Goal: Task Accomplishment & Management: Complete application form

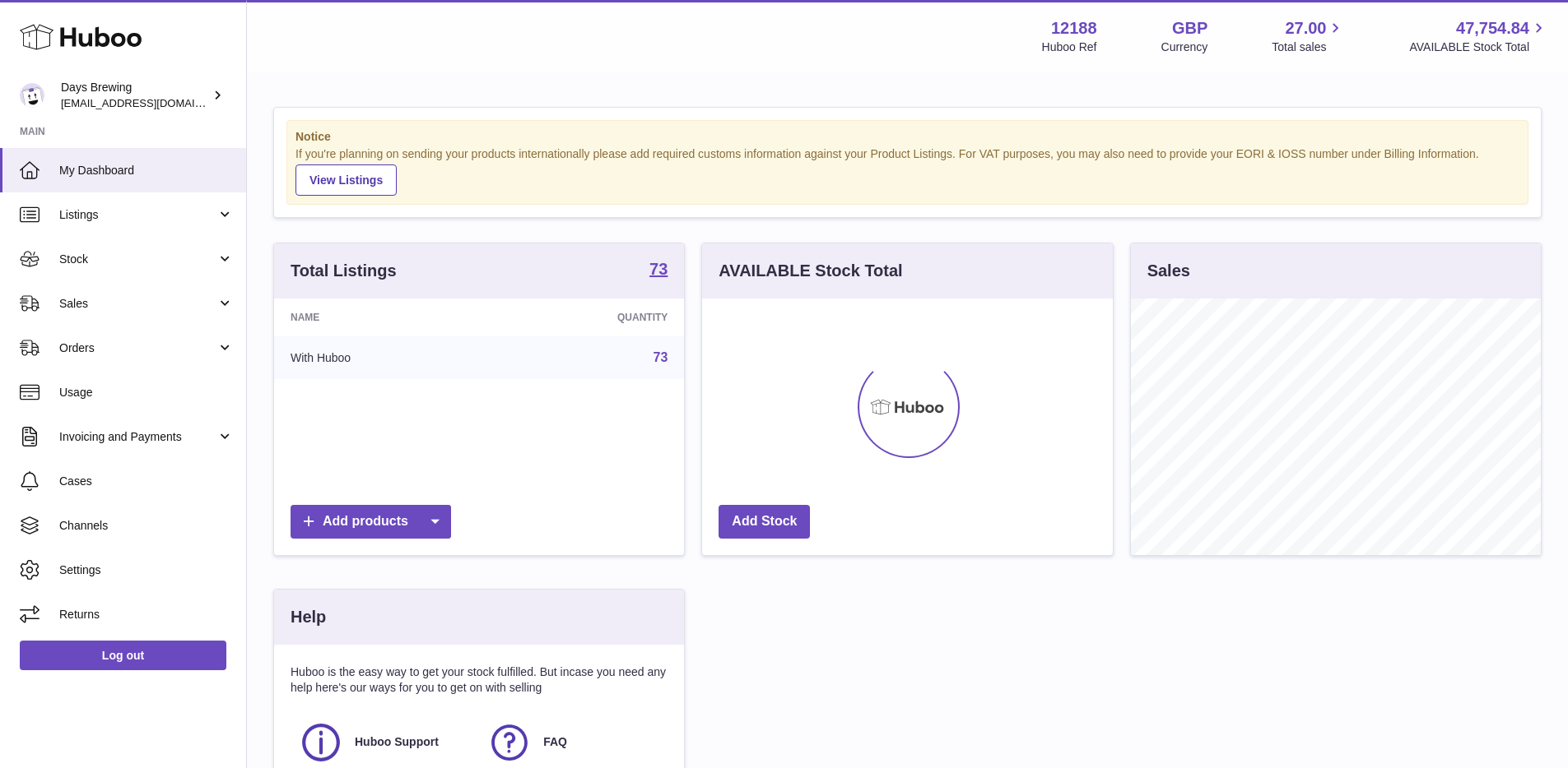
scroll to position [256, 411]
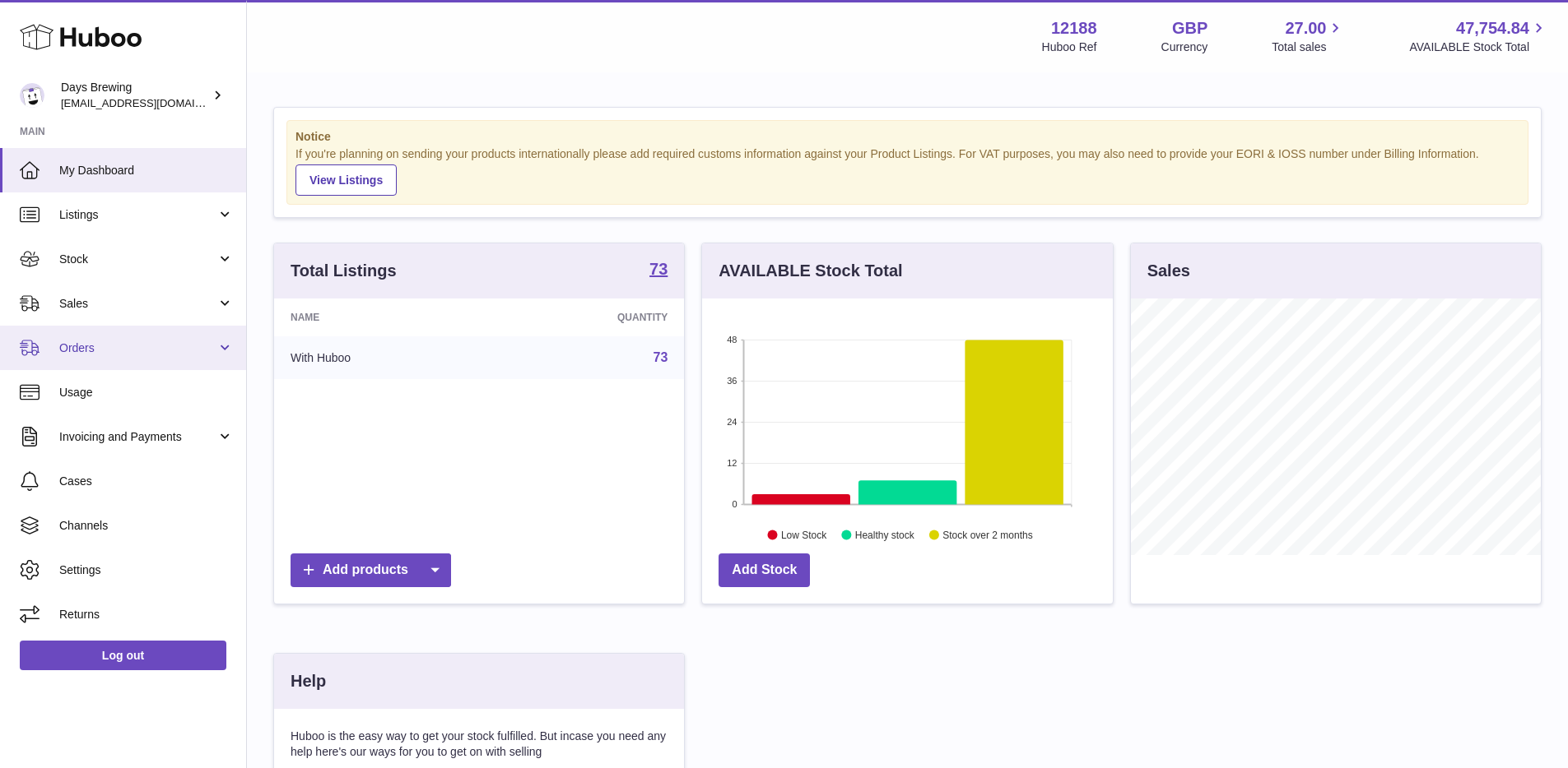
click at [203, 350] on span "Orders" at bounding box center [138, 348] width 157 height 16
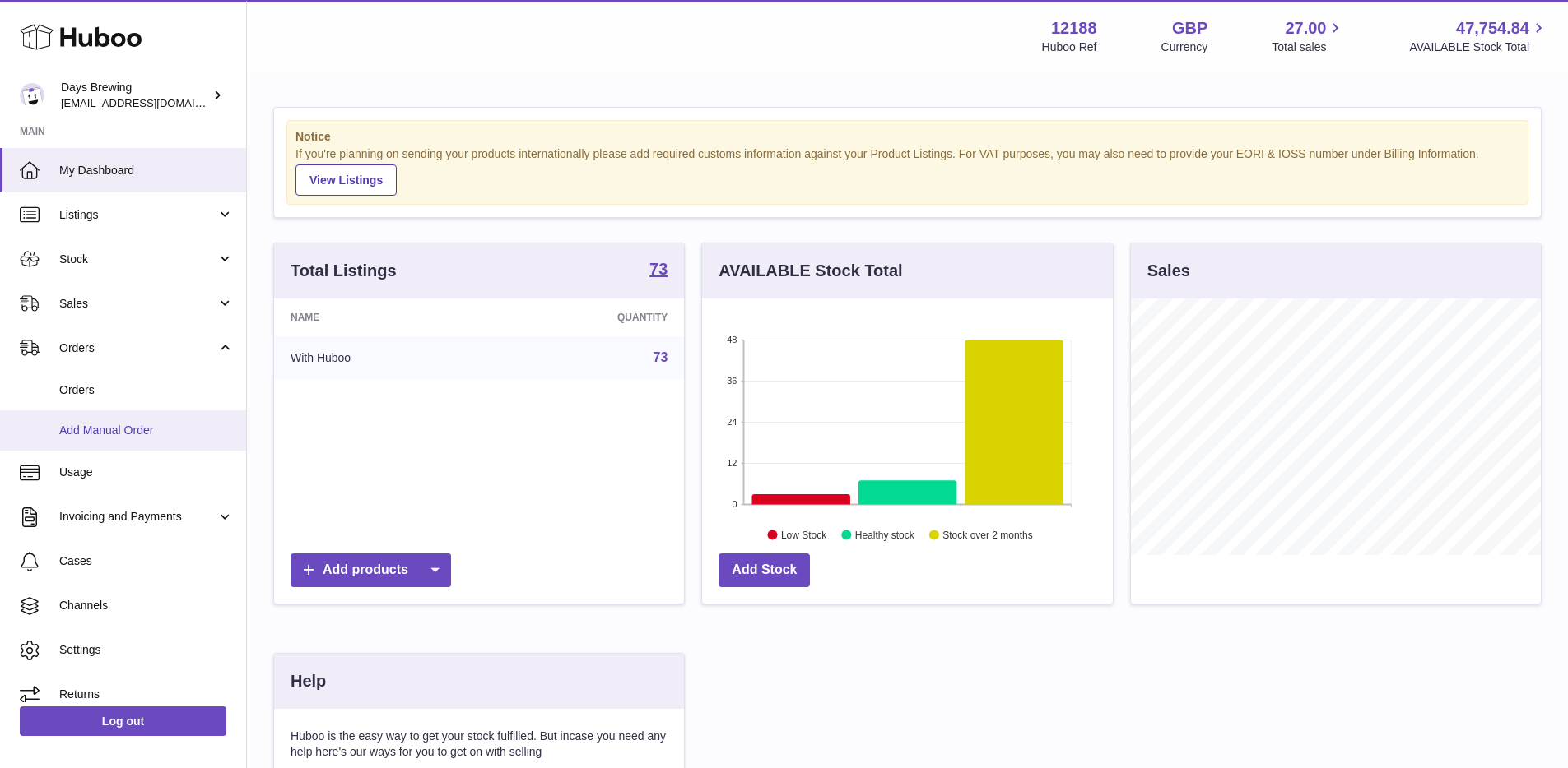
click at [99, 436] on span "Add Manual Order" at bounding box center [146, 431] width 174 height 16
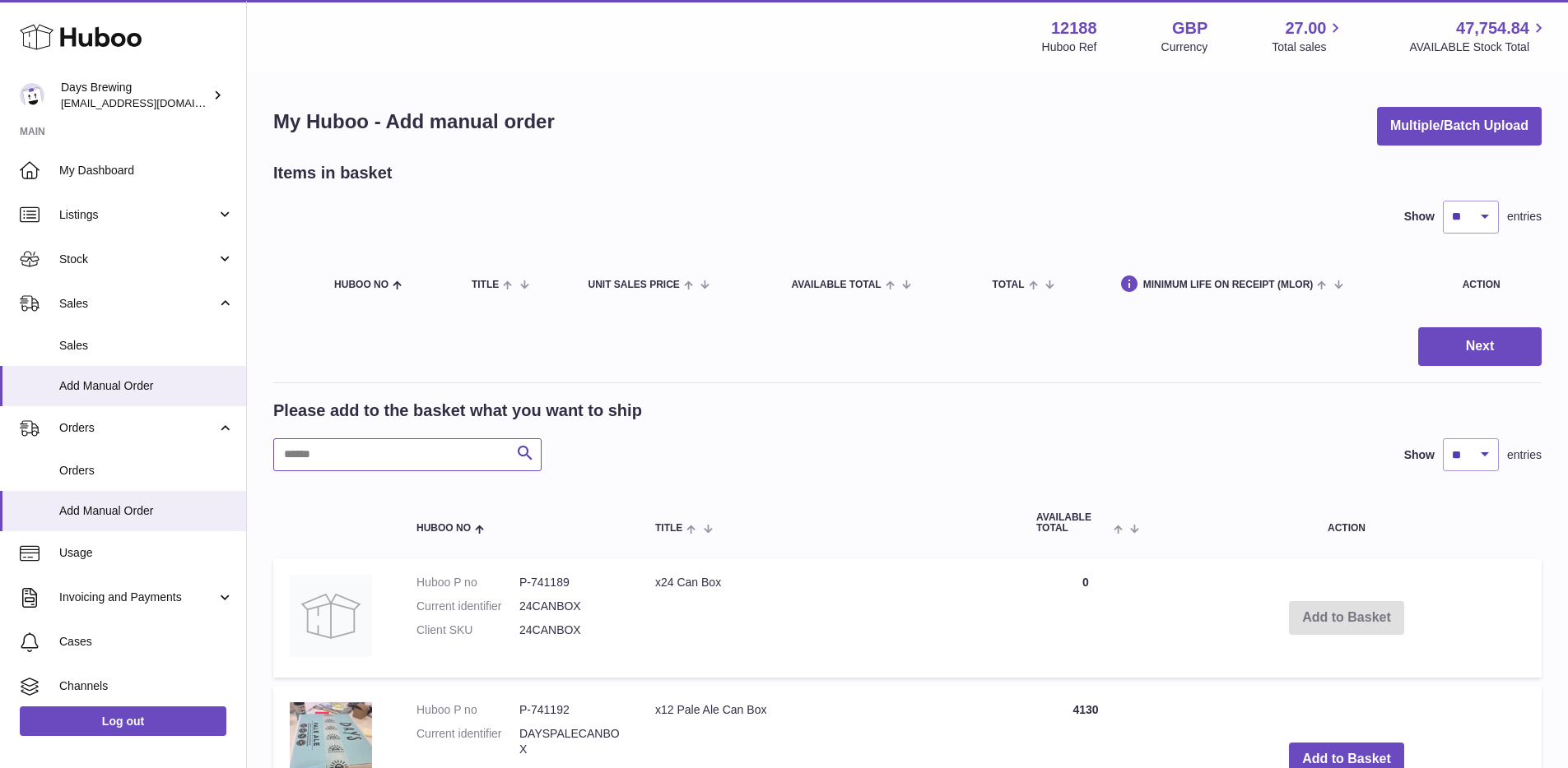
click at [404, 452] on input "text" at bounding box center [407, 455] width 268 height 33
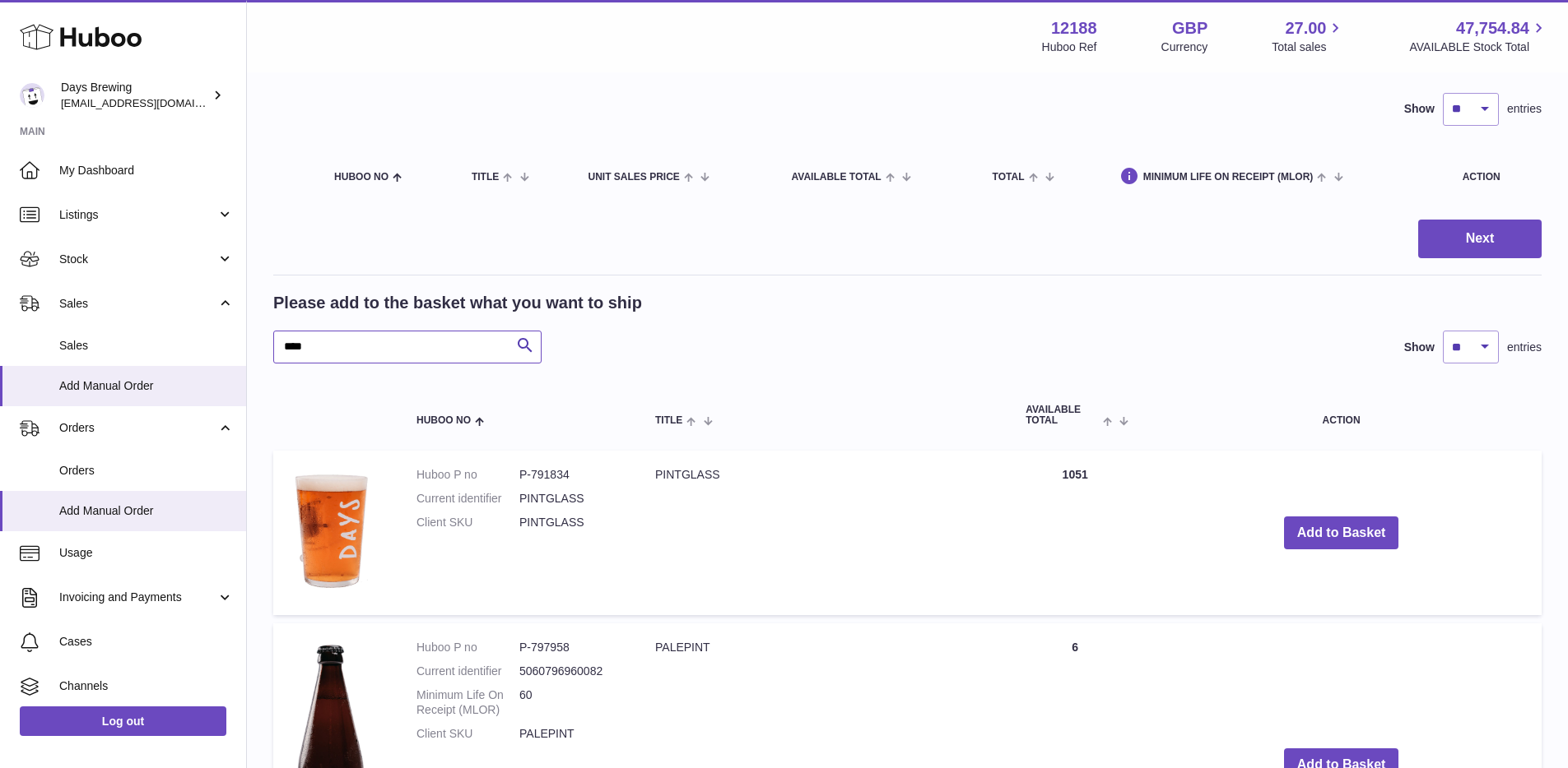
scroll to position [316, 0]
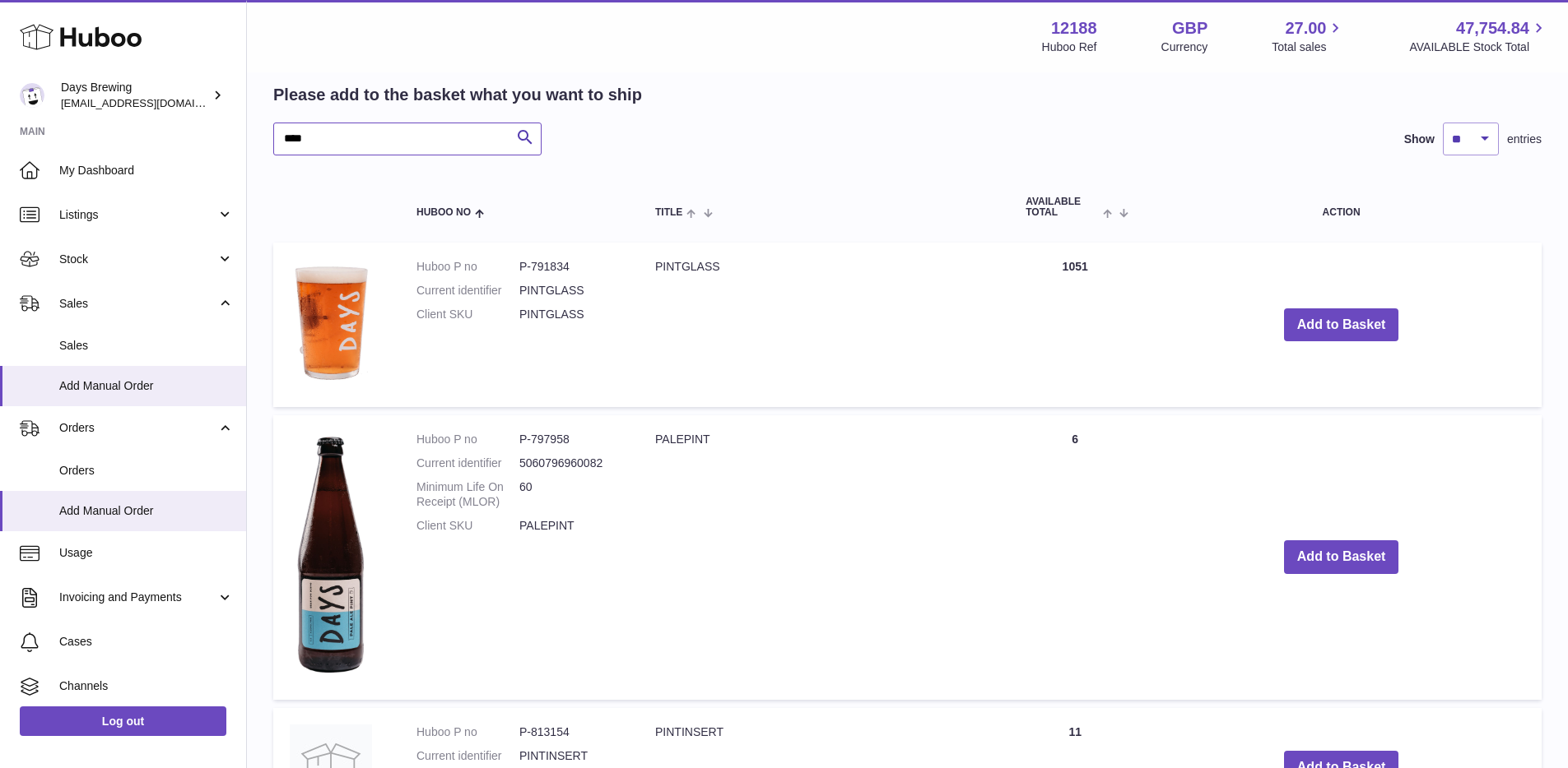
type input "****"
click at [910, 318] on td "PINTGLASS" at bounding box center [824, 325] width 370 height 164
drag, startPoint x: 1082, startPoint y: 267, endPoint x: 1016, endPoint y: 264, distance: 66.1
click at [1016, 264] on td "Quantity 1051" at bounding box center [1074, 325] width 131 height 164
click at [988, 279] on td "PINTGLASS" at bounding box center [824, 325] width 370 height 164
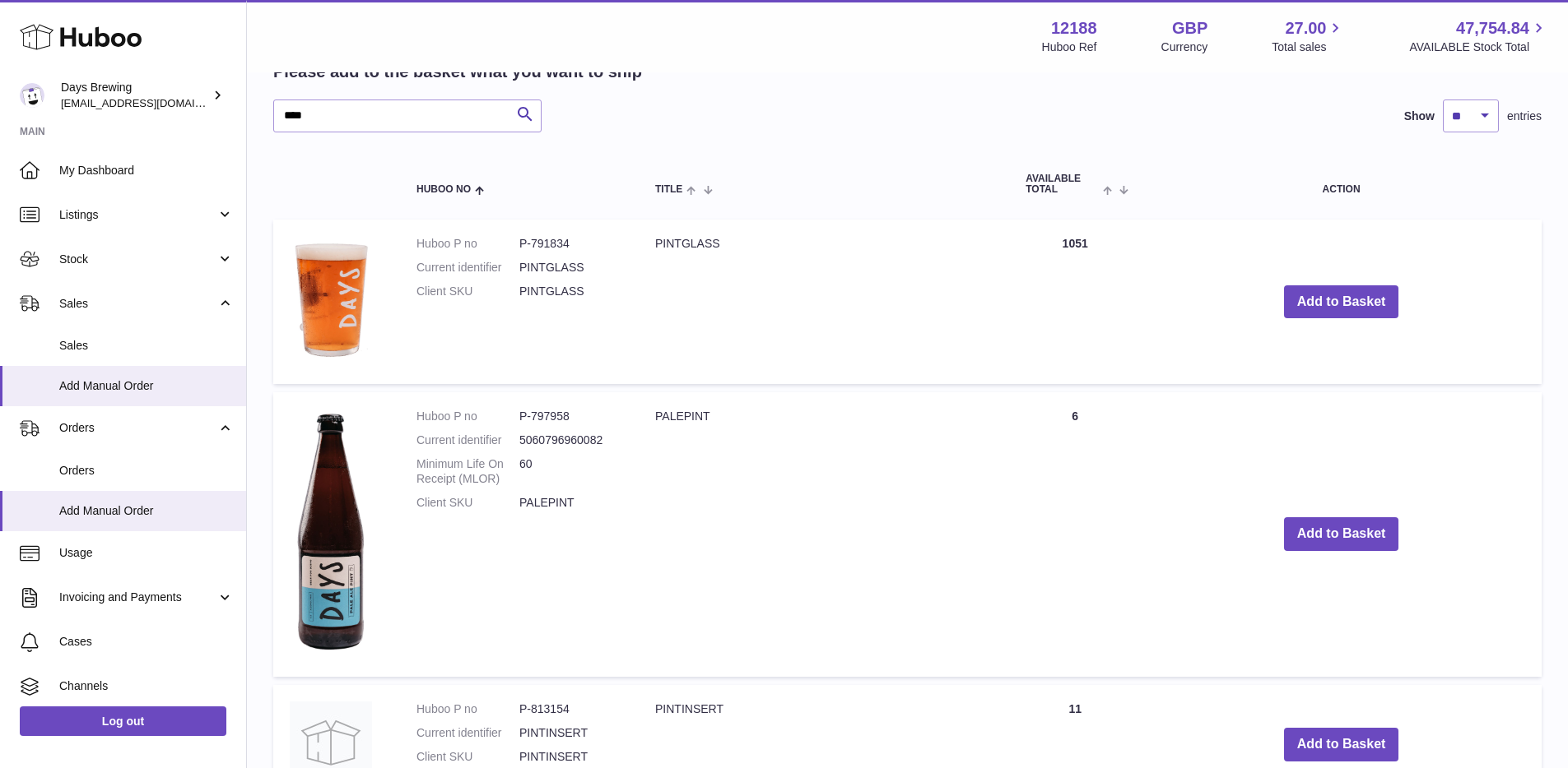
scroll to position [128, 0]
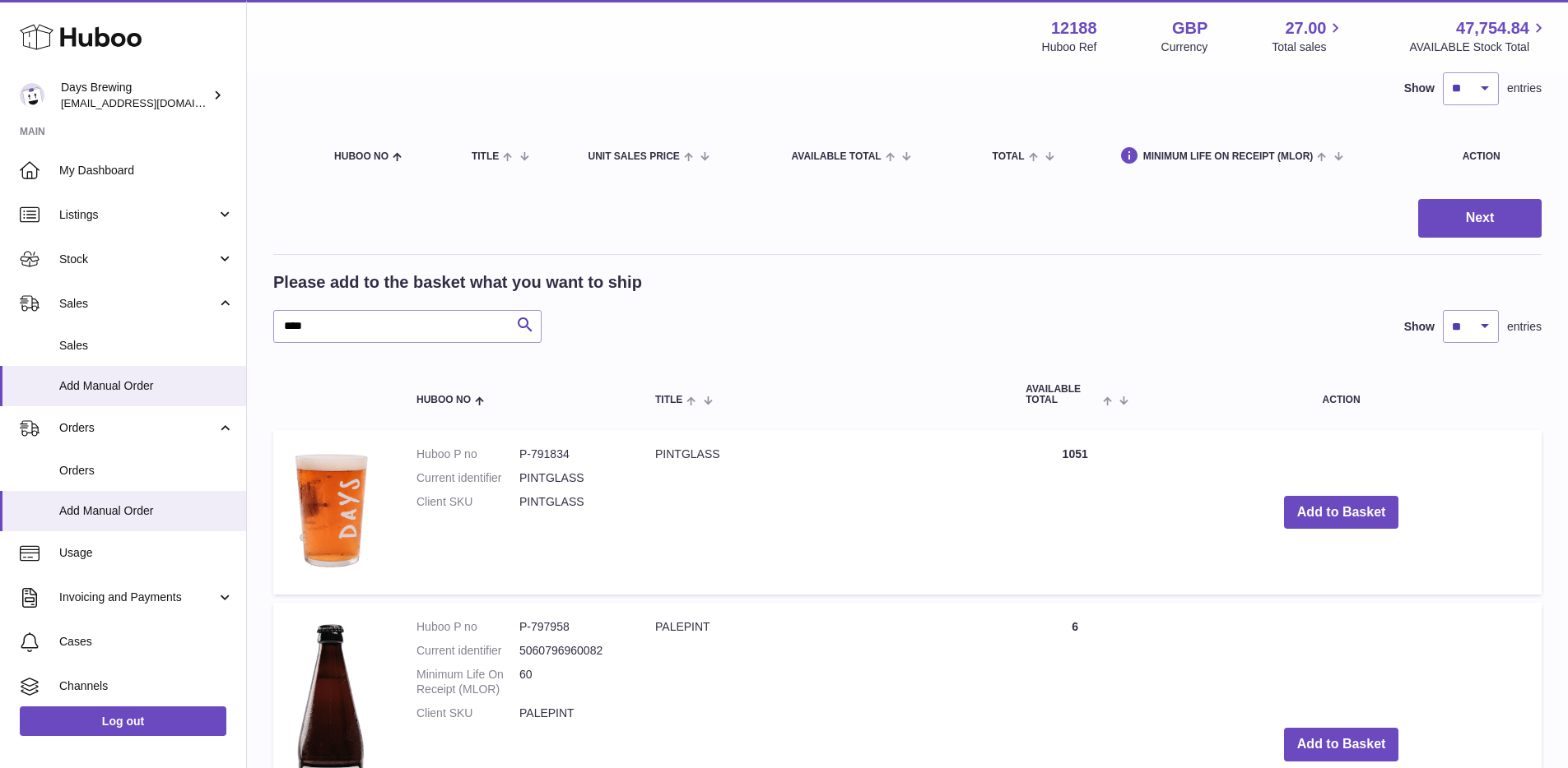
drag, startPoint x: 412, startPoint y: 451, endPoint x: 668, endPoint y: 519, distance: 264.9
click at [668, 519] on tr "Huboo P no P-791834 Current identifier PINTGLASS Client SKU PINTGLASS PINTGLASS…" at bounding box center [907, 512] width 1269 height 164
click at [668, 519] on td "PINTGLASS" at bounding box center [824, 512] width 370 height 164
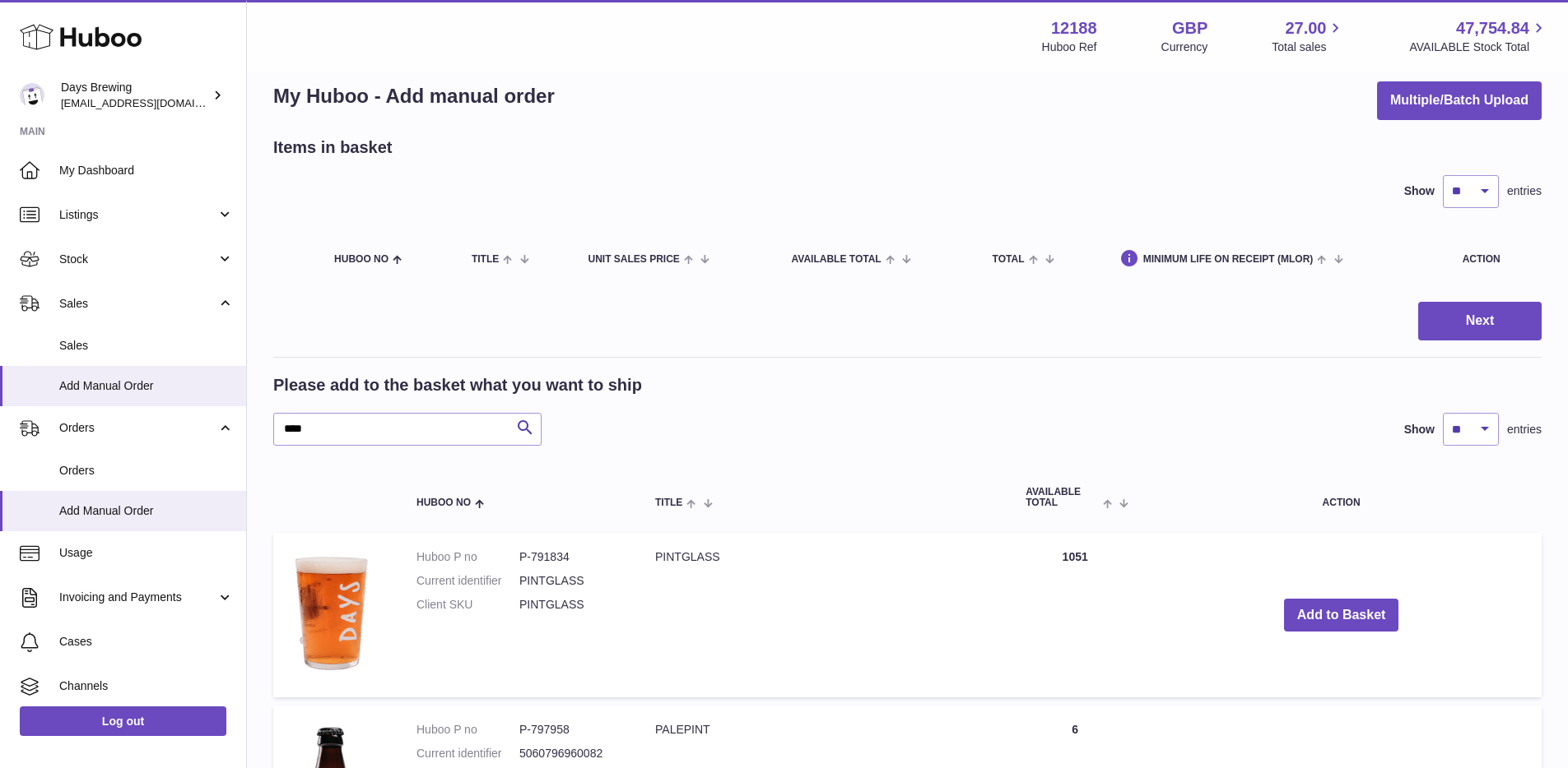
scroll to position [0, 0]
